Goal: Information Seeking & Learning: Learn about a topic

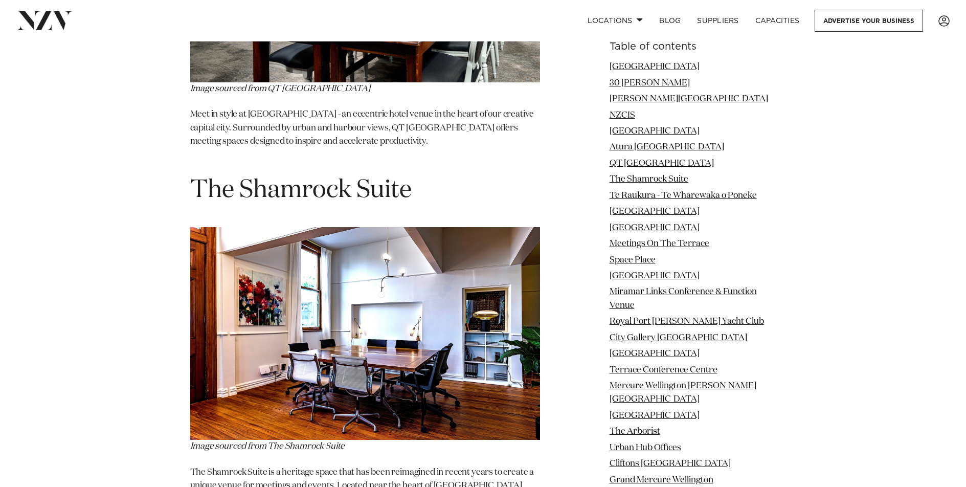
scroll to position [3921, 0]
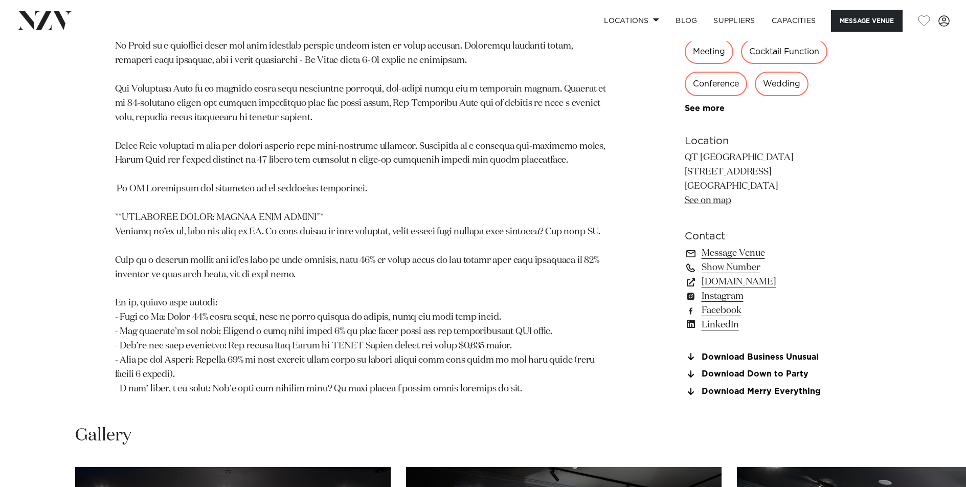
scroll to position [905, 0]
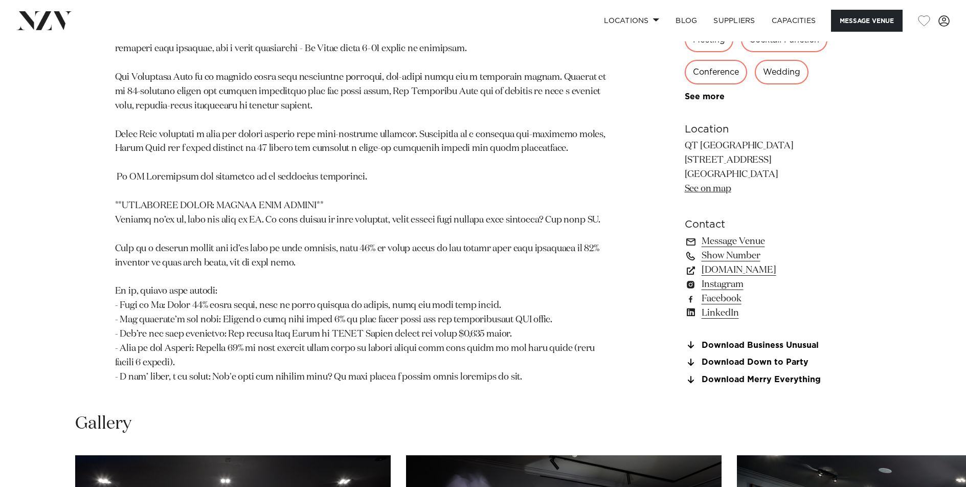
click at [474, 218] on p at bounding box center [363, 99] width 497 height 571
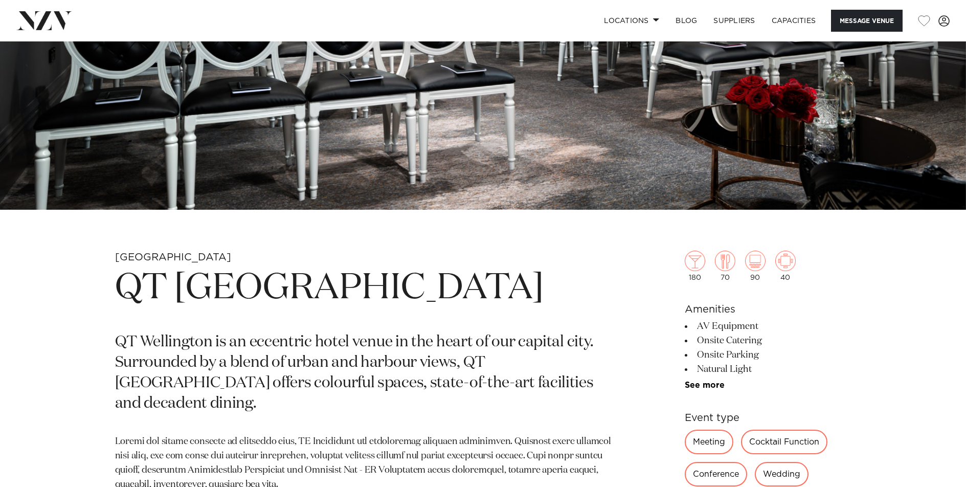
scroll to position [285, 0]
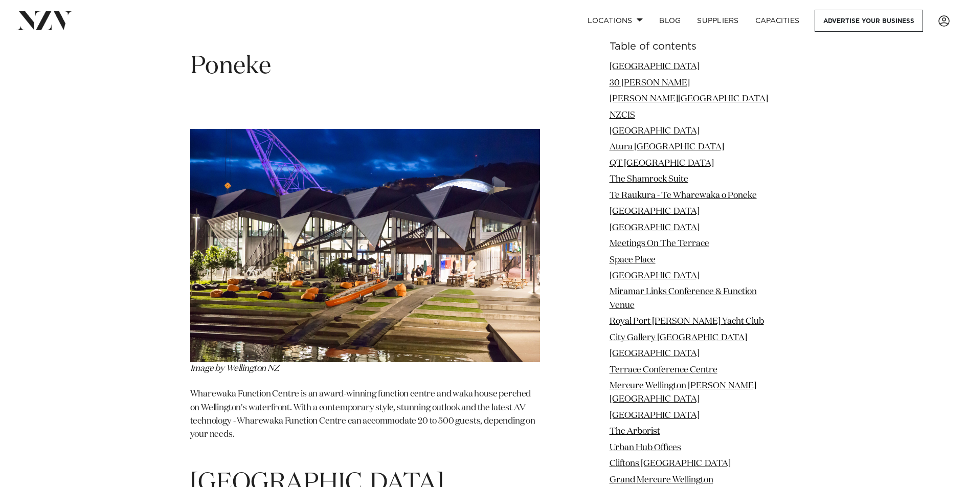
scroll to position [4369, 0]
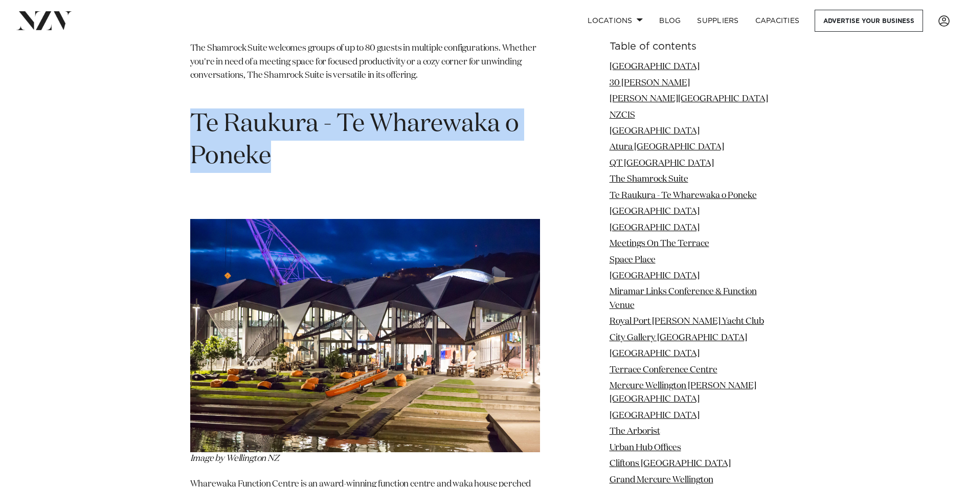
drag, startPoint x: 277, startPoint y: 86, endPoint x: 194, endPoint y: 50, distance: 90.3
click at [194, 108] on h1 "Te Raukura - Te Wharewaka o Poneke" at bounding box center [365, 140] width 350 height 64
copy h1 "Te Raukura - Te Wharewaka o Poneke"
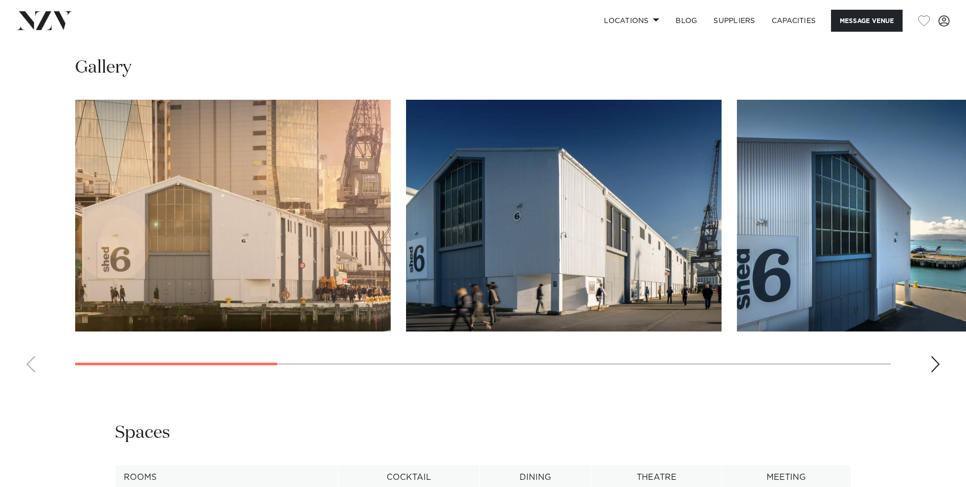
scroll to position [1051, 0]
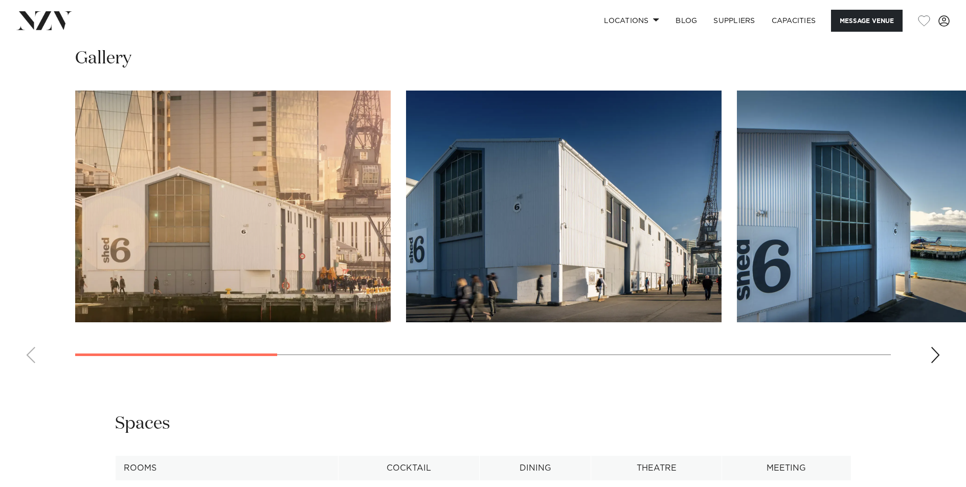
click at [937, 355] on div "Next slide" at bounding box center [935, 355] width 10 height 16
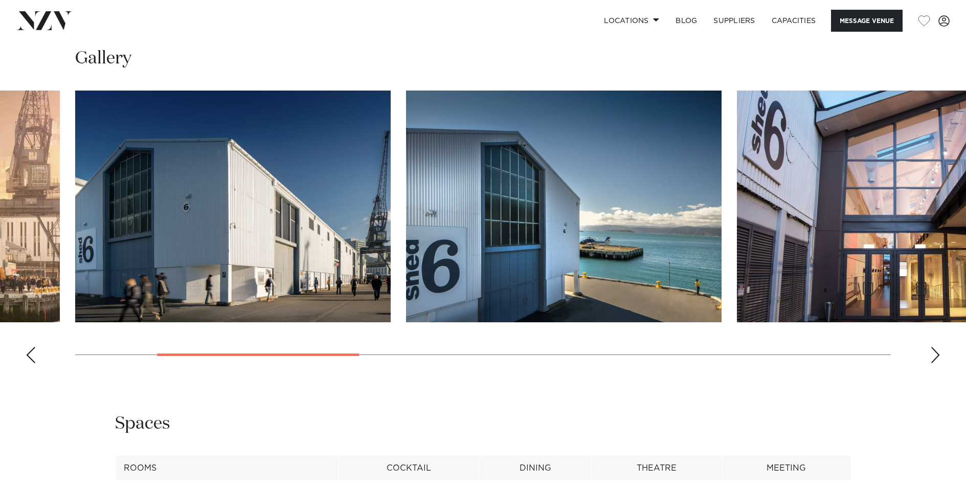
click at [937, 355] on div "Next slide" at bounding box center [935, 355] width 10 height 16
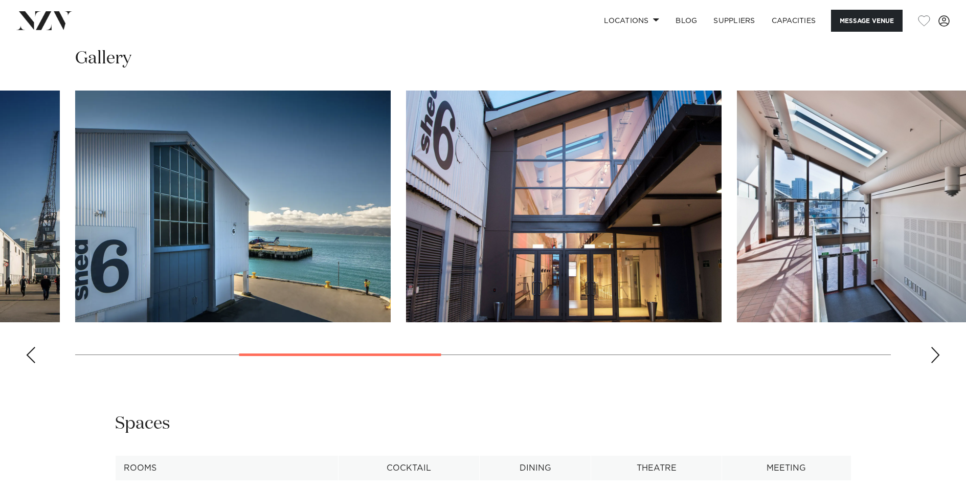
click at [937, 355] on div "Next slide" at bounding box center [935, 355] width 10 height 16
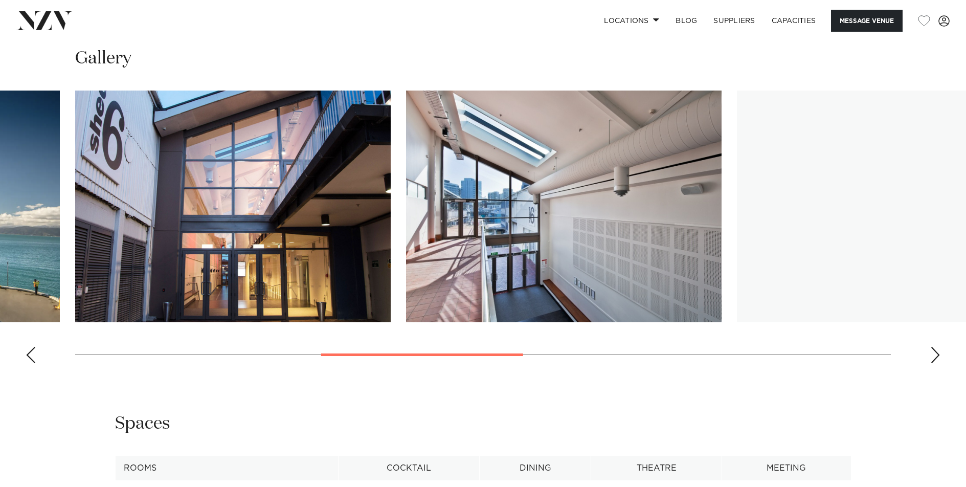
click at [937, 355] on div "Next slide" at bounding box center [935, 355] width 10 height 16
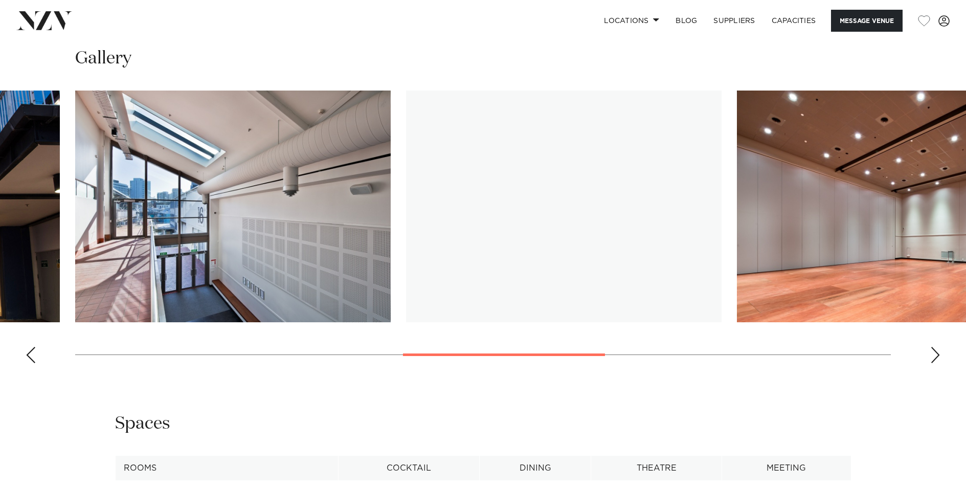
click at [937, 355] on div "Next slide" at bounding box center [935, 355] width 10 height 16
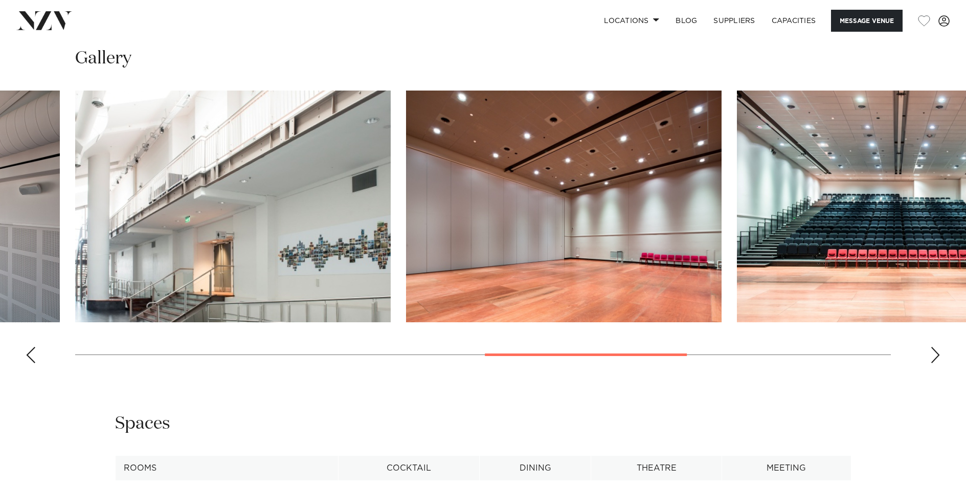
click at [937, 355] on div "Next slide" at bounding box center [935, 355] width 10 height 16
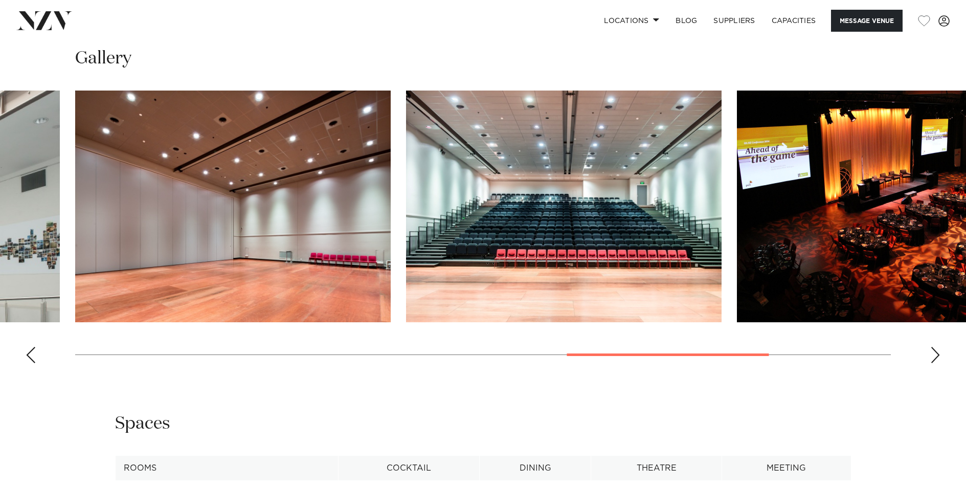
click at [937, 355] on div "Next slide" at bounding box center [935, 355] width 10 height 16
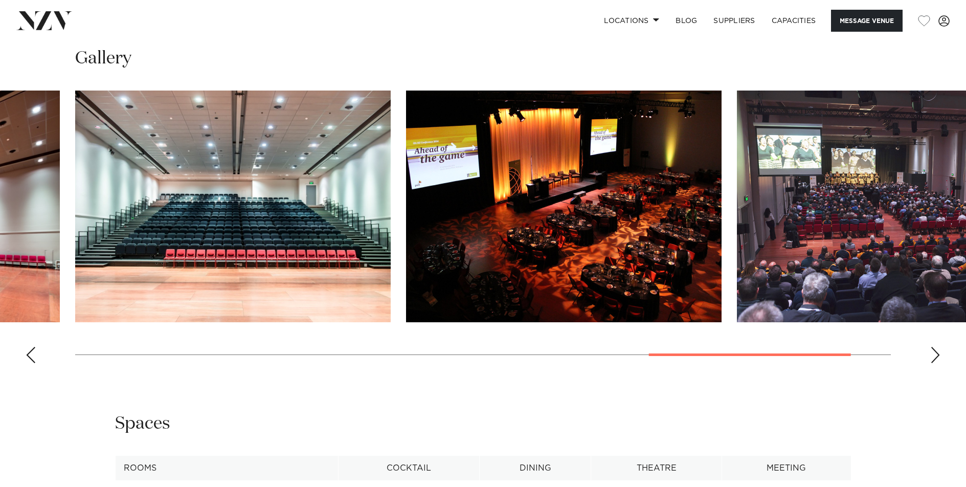
click at [937, 355] on div "Next slide" at bounding box center [935, 355] width 10 height 16
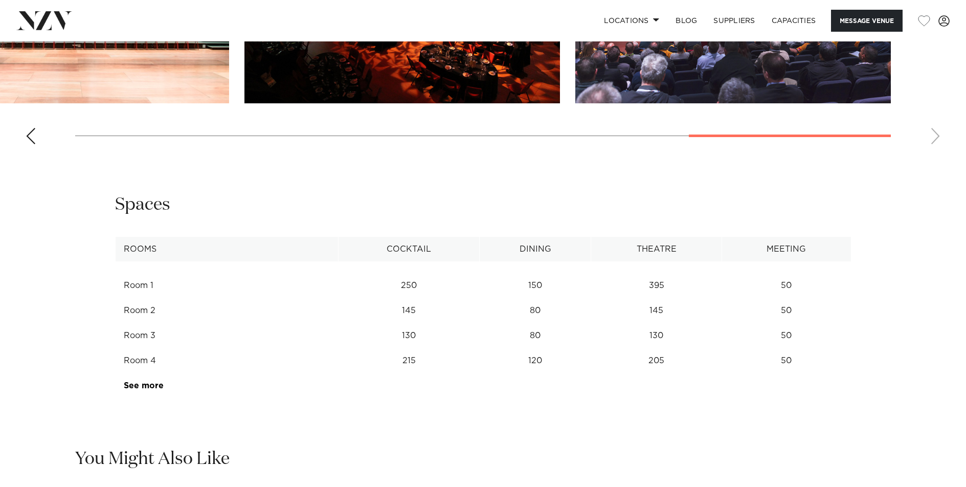
scroll to position [1271, 0]
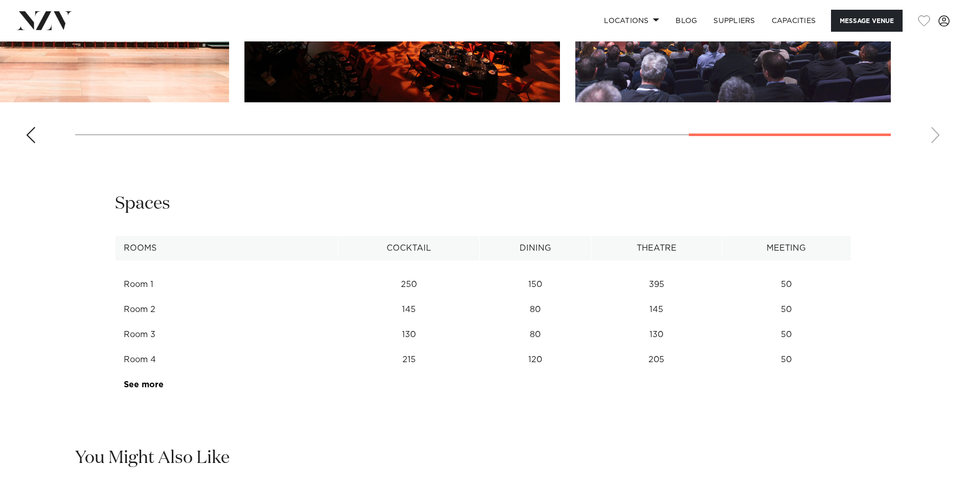
drag, startPoint x: 818, startPoint y: 339, endPoint x: 123, endPoint y: 343, distance: 695.0
click at [123, 343] on tr "Room 3 130 80 130 50" at bounding box center [483, 334] width 736 height 25
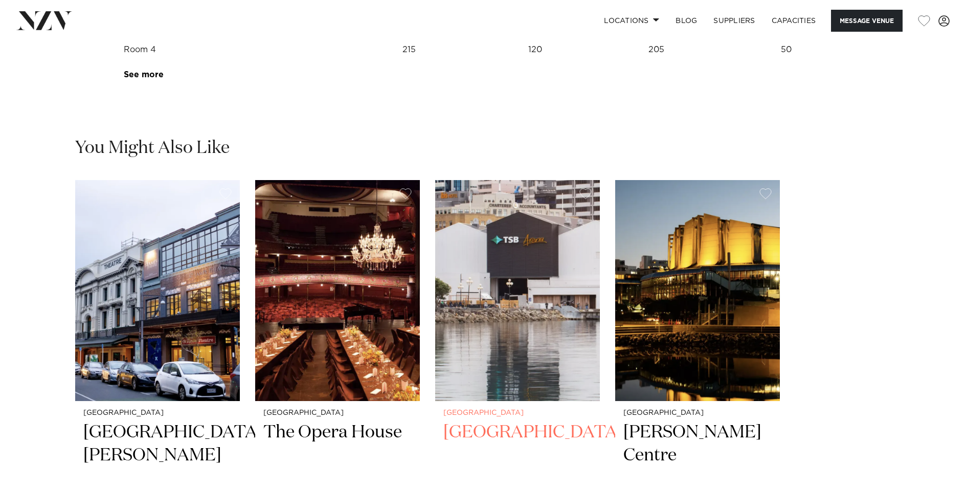
scroll to position [1582, 0]
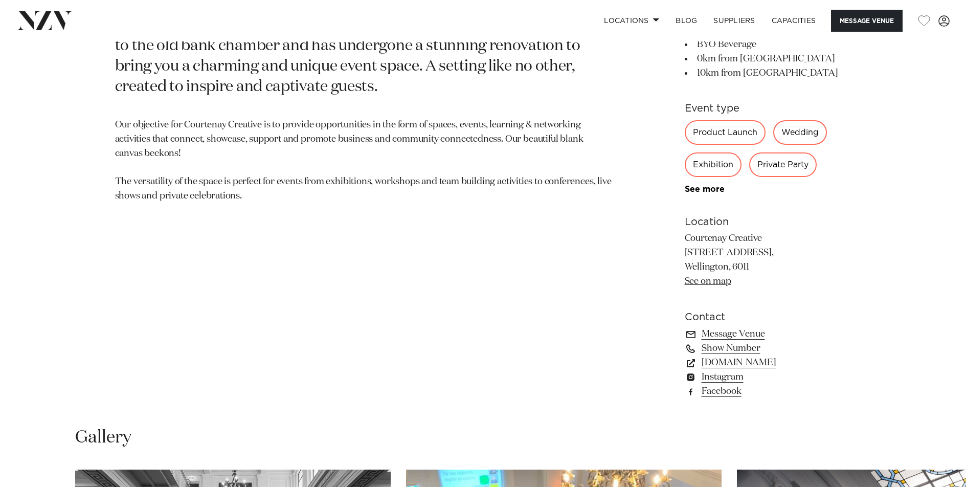
scroll to position [387, 0]
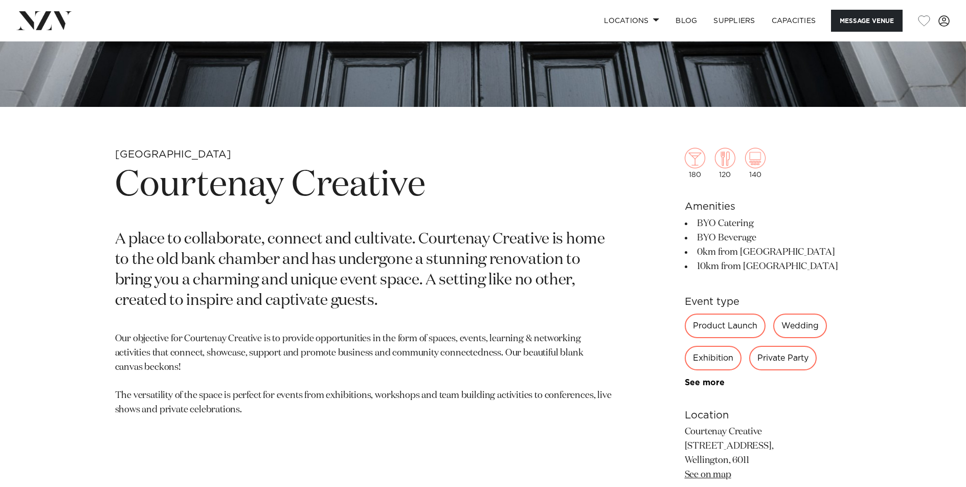
click at [435, 259] on p "A place to collaborate, connect and cultivate. Courtenay Creative is home to th…" at bounding box center [363, 271] width 497 height 82
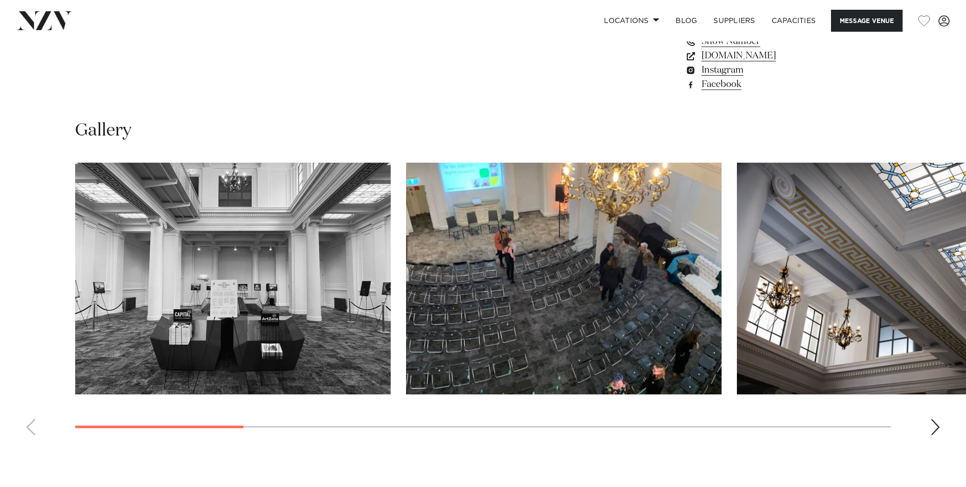
scroll to position [911, 0]
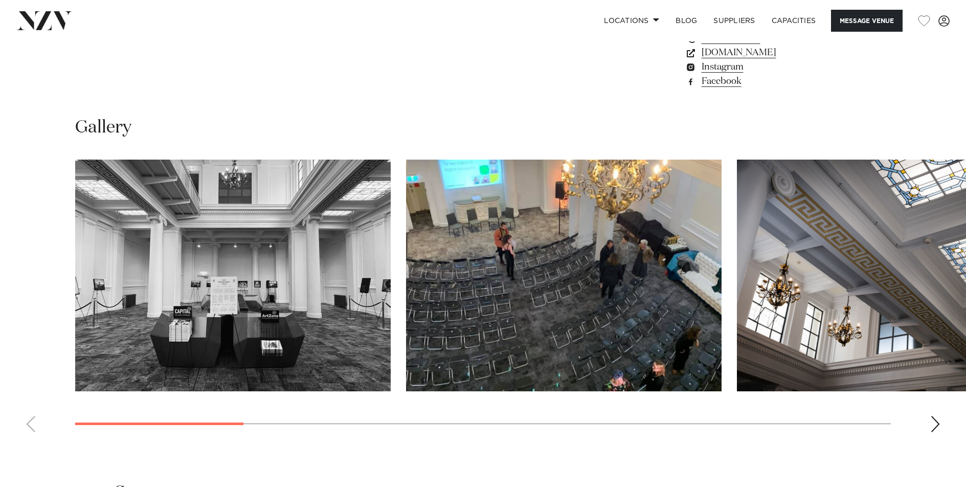
click at [497, 279] on img "2 / 12" at bounding box center [564, 276] width 316 height 232
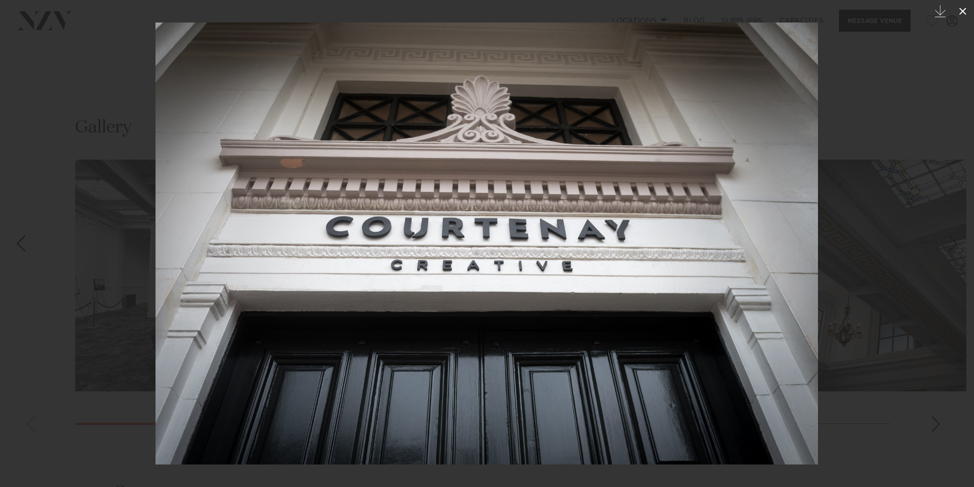
click at [963, 8] on icon at bounding box center [962, 11] width 12 height 12
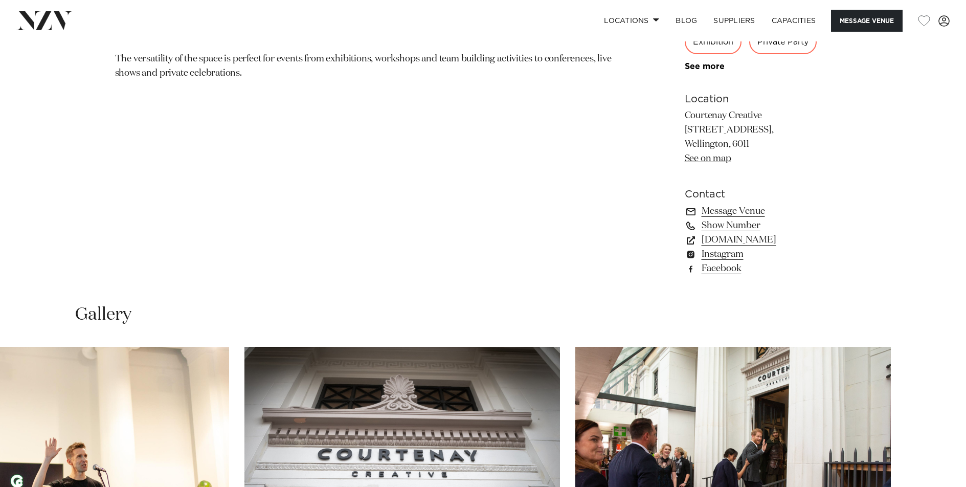
scroll to position [723, 0]
